Goal: Find contact information: Find contact information

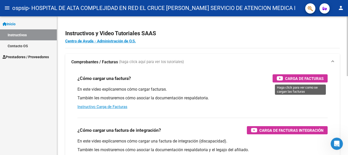
click at [292, 78] on span "Carga de Facturas" at bounding box center [304, 78] width 38 height 6
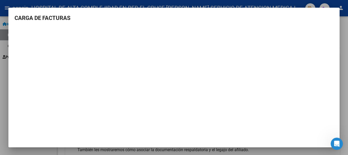
scroll to position [1, 0]
click at [345, 29] on div at bounding box center [174, 77] width 348 height 155
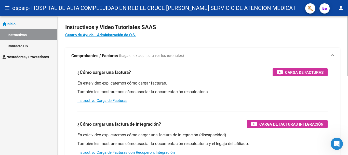
scroll to position [0, 0]
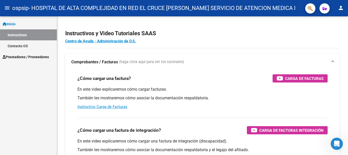
click at [19, 46] on link "Contacto OS" at bounding box center [28, 45] width 57 height 11
click at [25, 59] on span "Prestadores / Proveedores" at bounding box center [26, 57] width 46 height 6
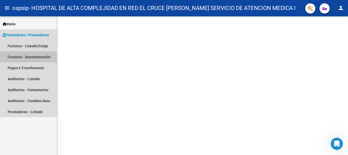
click at [41, 58] on link "Facturas - Documentación" at bounding box center [28, 56] width 57 height 11
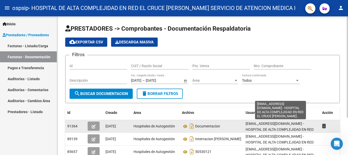
click at [260, 128] on span "[EMAIL_ADDRESS][DOMAIN_NAME] - HOSPITAL DE ALTA COMPLEJIDAD EN RED EL CRUCE [PE…" at bounding box center [279, 129] width 68 height 16
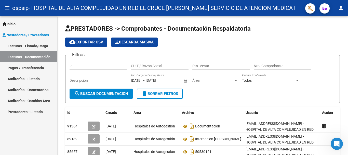
click at [32, 33] on span "Prestadores / Proveedores" at bounding box center [26, 35] width 46 height 6
